Goal: Information Seeking & Learning: Learn about a topic

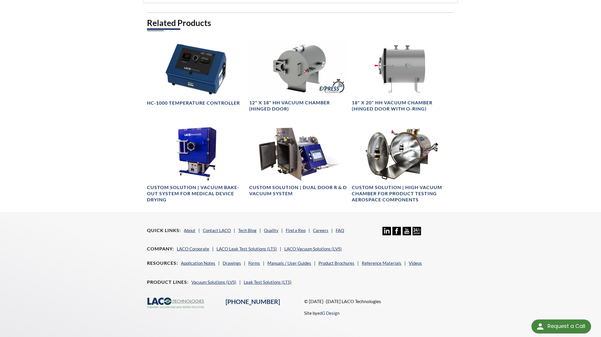
scroll to position [321, 0]
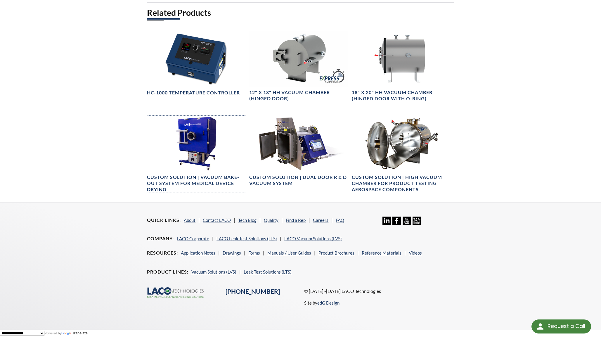
drag, startPoint x: 196, startPoint y: 180, endPoint x: 77, endPoint y: 194, distance: 120.0
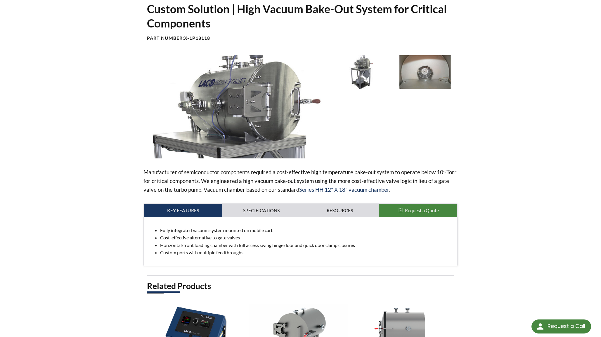
scroll to position [58, 0]
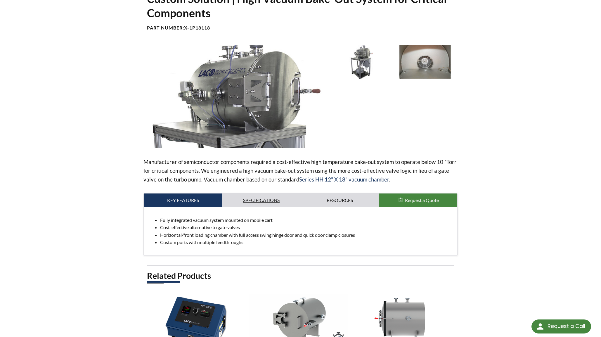
click at [267, 196] on link "Specifications" at bounding box center [261, 199] width 78 height 13
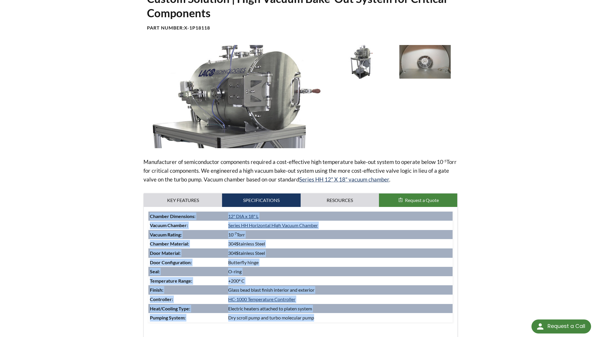
drag, startPoint x: 324, startPoint y: 320, endPoint x: 147, endPoint y: 216, distance: 205.5
click at [147, 216] on div "Fully integrated vacuum system mounted on mobile cart Cost-effective alternativ…" at bounding box center [300, 273] width 313 height 132
click at [131, 211] on div "Custom Solution | High Vacuum Bake-Out System for Critical Components Part Numb…" at bounding box center [301, 270] width 374 height 557
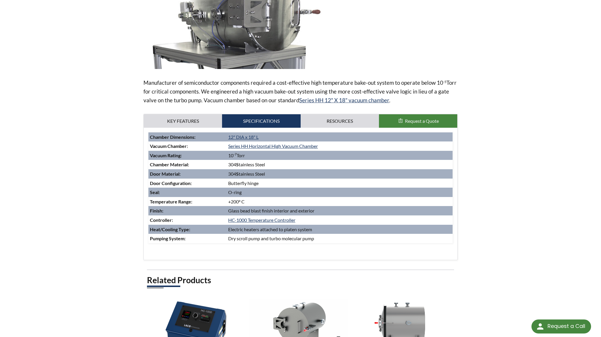
scroll to position [146, 0]
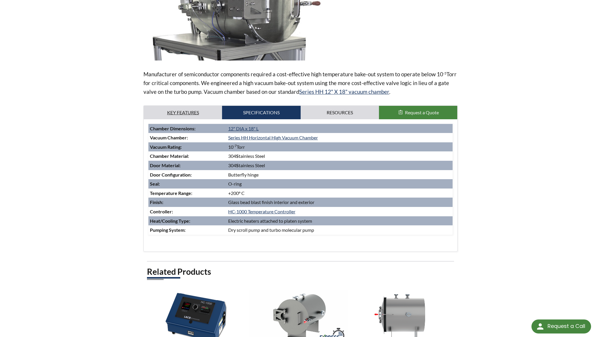
click at [197, 110] on link "Key Features" at bounding box center [183, 112] width 78 height 13
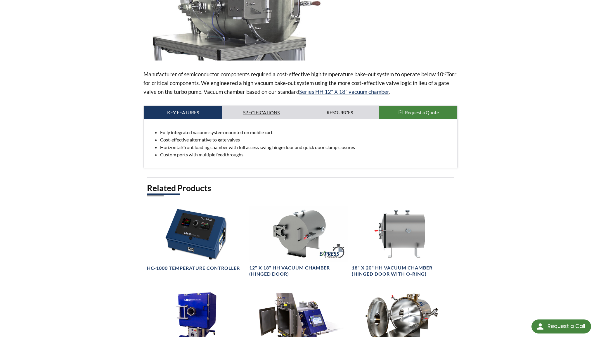
click at [260, 112] on link "Specifications" at bounding box center [261, 112] width 78 height 13
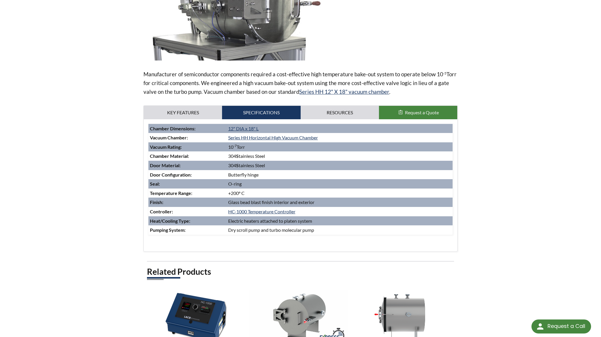
click at [492, 179] on div "home » Custom Solution | High Vacuum Bake-Out System for Critical Components Cu…" at bounding box center [300, 171] width 601 height 579
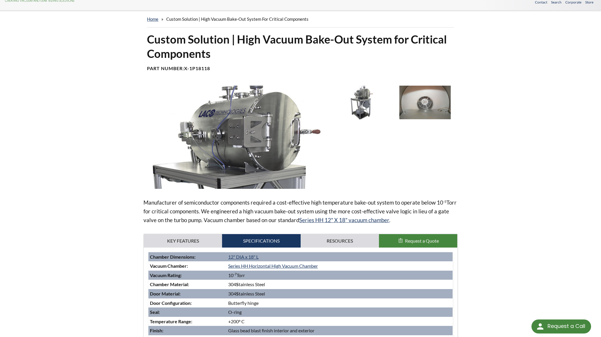
scroll to position [0, 0]
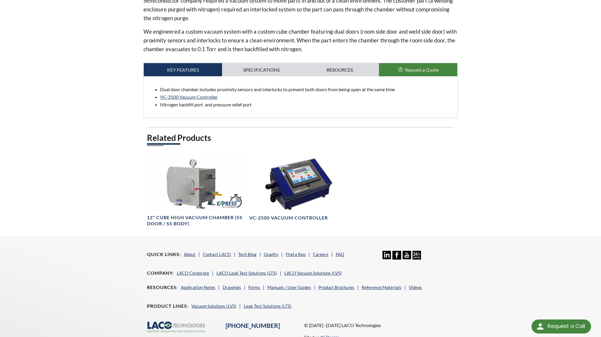
scroll to position [234, 0]
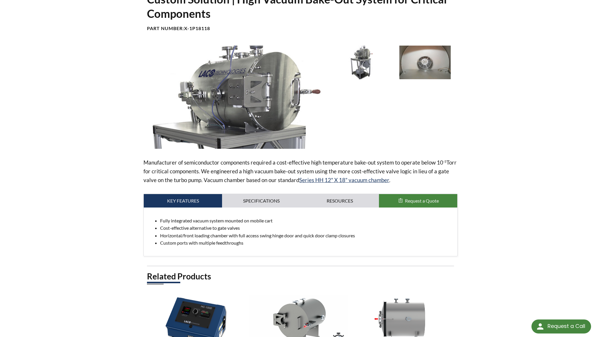
scroll to position [58, 0]
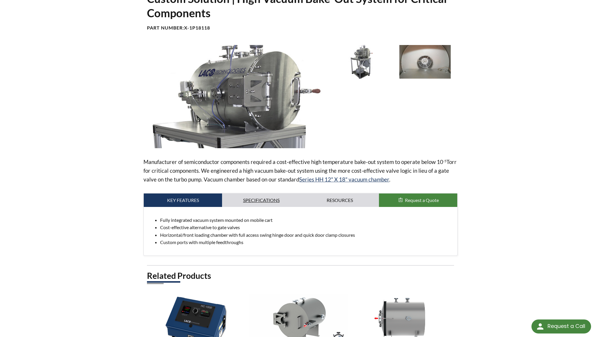
click at [275, 197] on link "Specifications" at bounding box center [261, 199] width 78 height 13
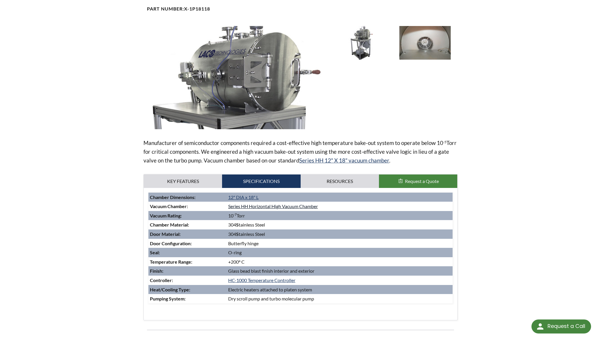
scroll to position [88, 0]
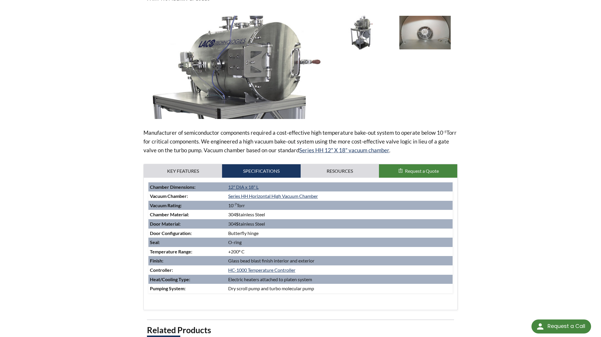
click at [491, 51] on div "home » Custom Solution | High Vacuum Bake-Out System for Critical Components Cu…" at bounding box center [300, 230] width 601 height 579
